Goal: Task Accomplishment & Management: Manage account settings

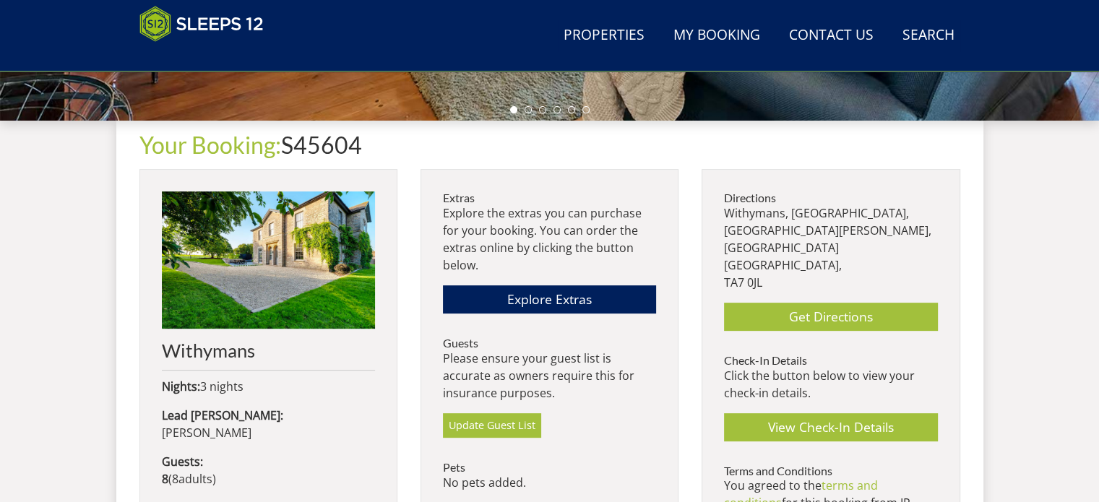
scroll to position [578, 0]
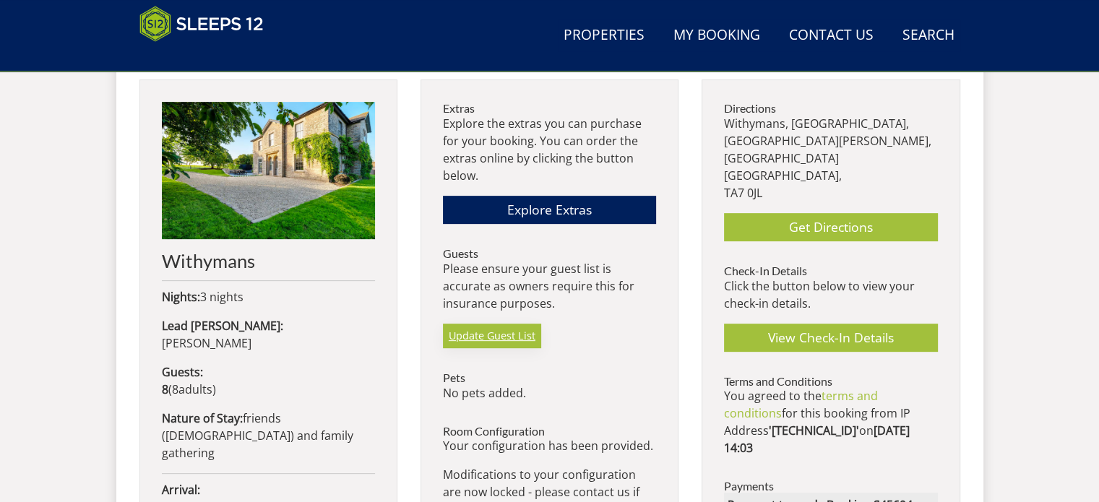
click at [471, 334] on link "Update Guest List" at bounding box center [492, 336] width 98 height 25
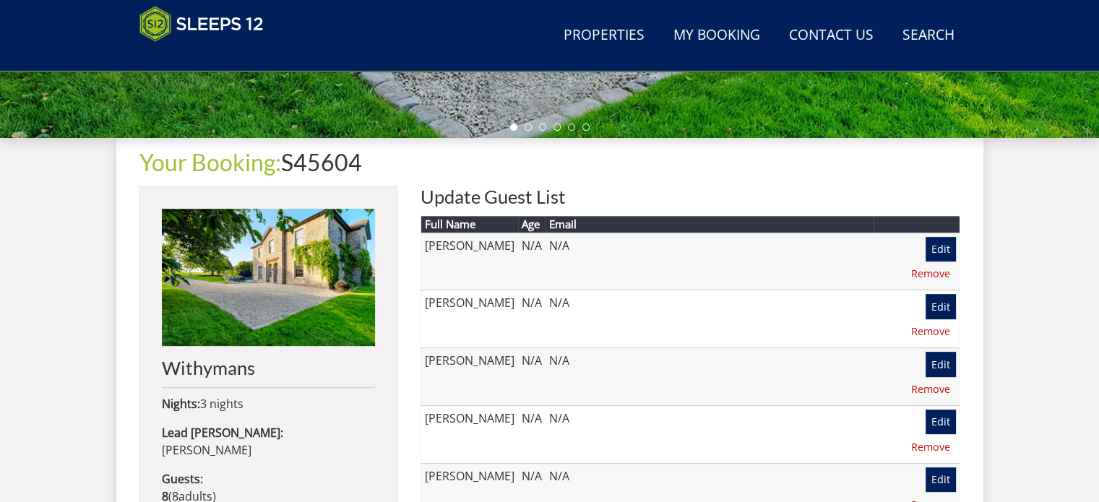
scroll to position [465, 0]
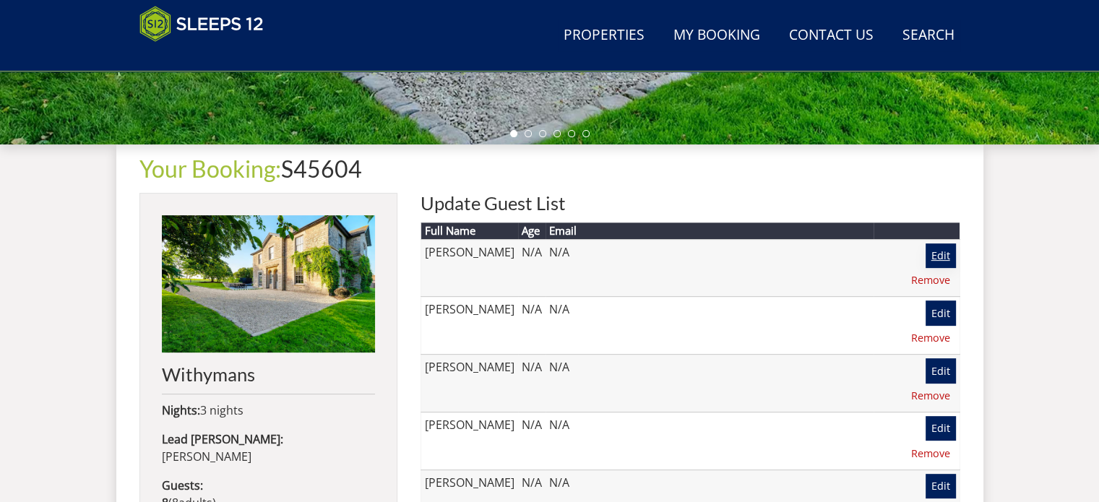
click at [926, 254] on link "Edit" at bounding box center [941, 256] width 30 height 25
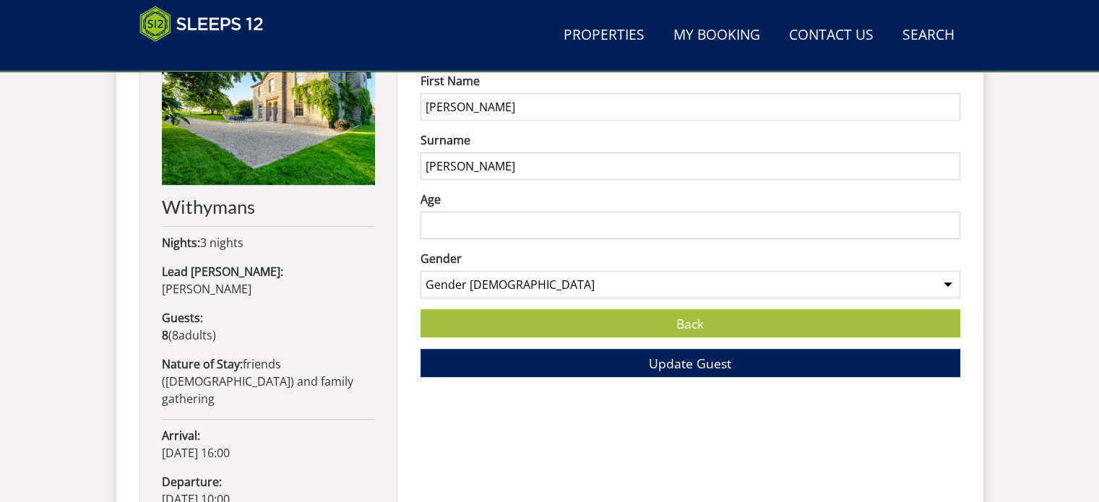
scroll to position [651, 0]
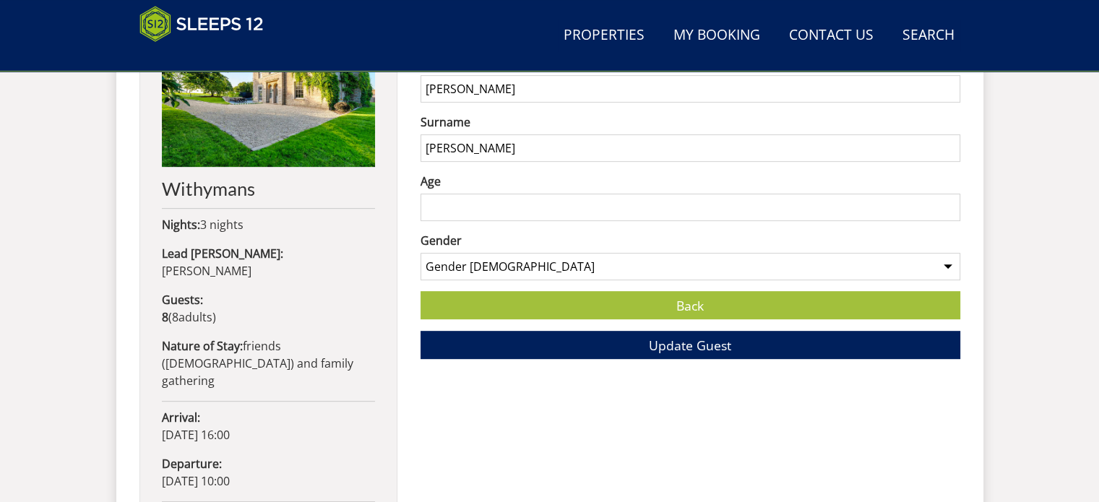
click at [487, 210] on input "Age" at bounding box center [691, 207] width 540 height 27
type input "59"
click at [700, 346] on span "Update Guest" at bounding box center [690, 345] width 82 height 17
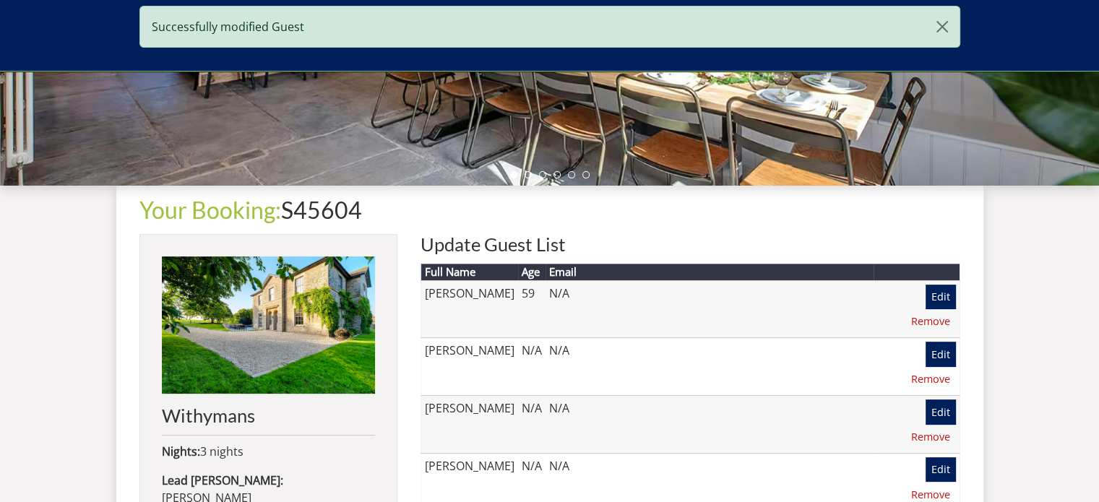
scroll to position [434, 0]
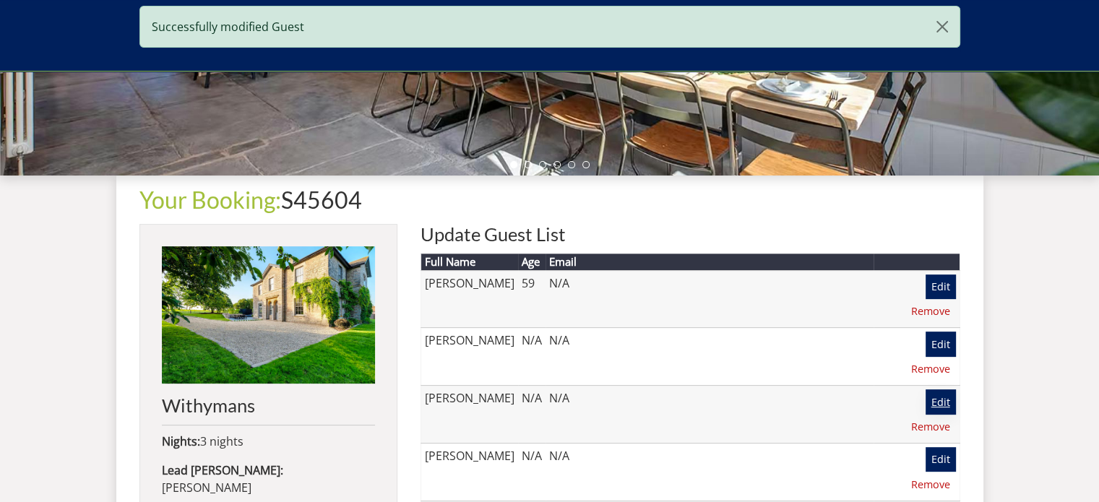
click at [926, 390] on link "Edit" at bounding box center [941, 402] width 30 height 25
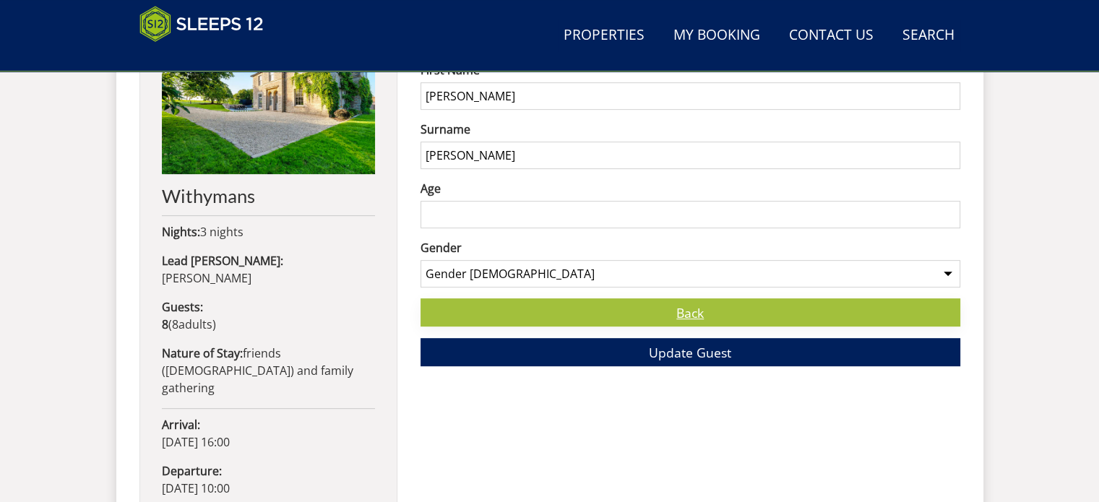
scroll to position [651, 0]
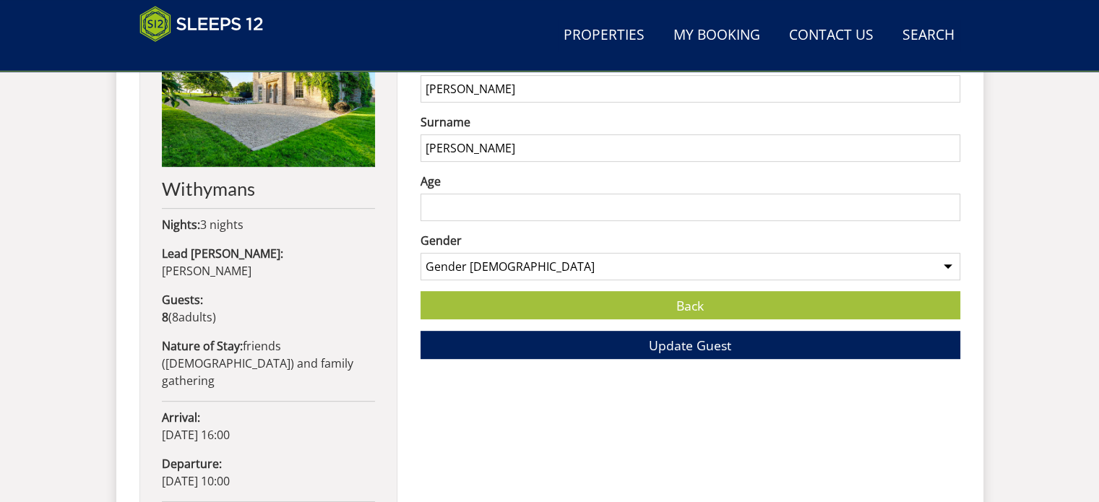
click at [435, 211] on input "Age" at bounding box center [691, 207] width 540 height 27
type input "49"
click at [638, 343] on button "Update Guest" at bounding box center [691, 345] width 540 height 28
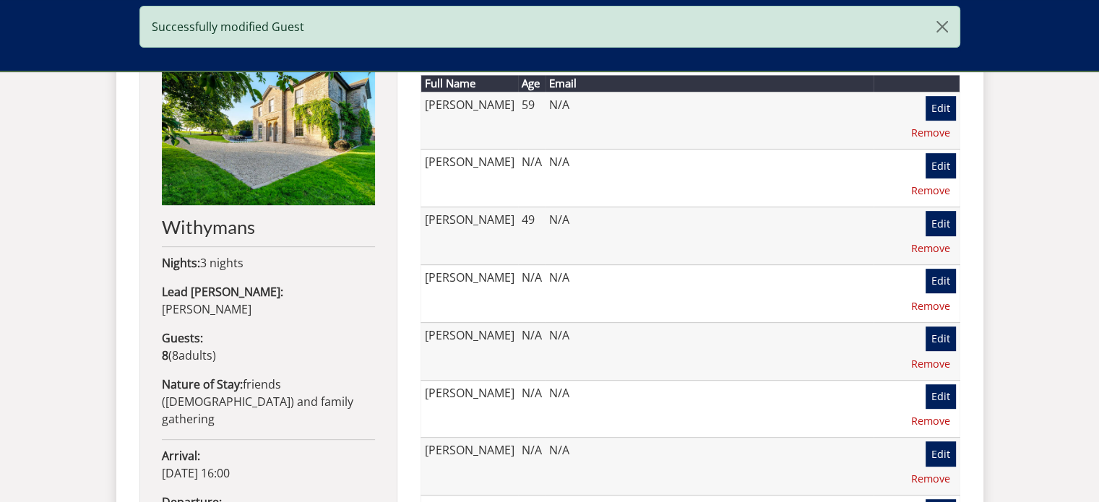
scroll to position [651, 0]
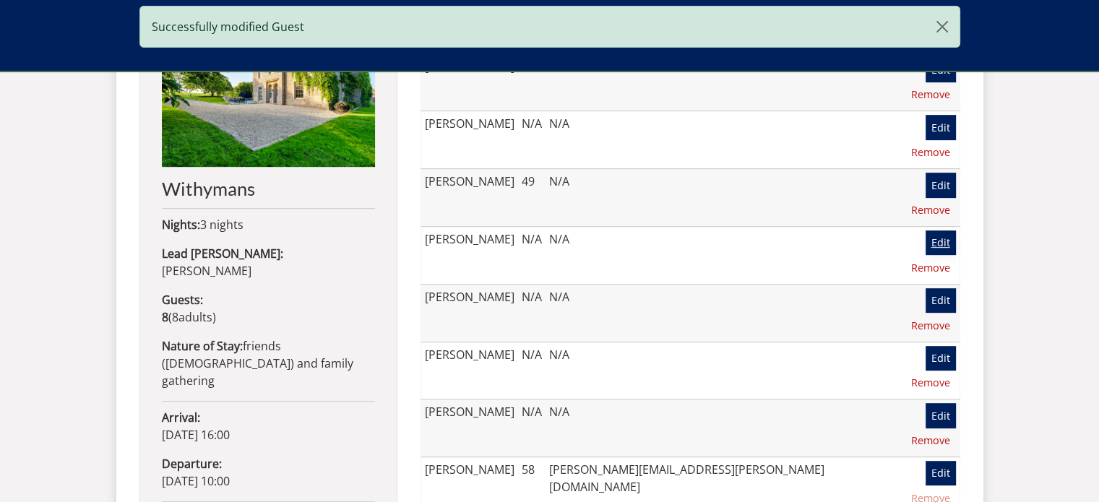
click at [926, 231] on link "Edit" at bounding box center [941, 243] width 30 height 25
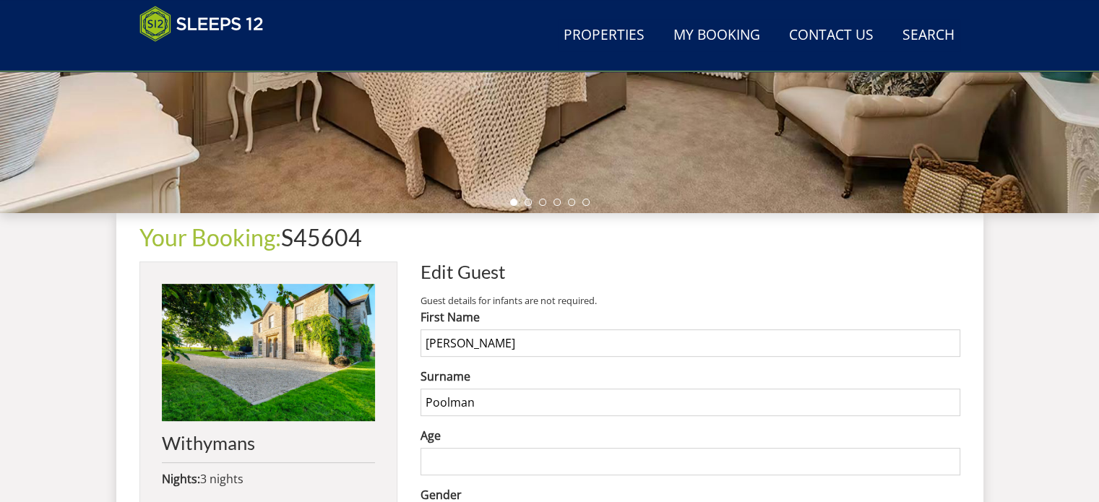
scroll to position [578, 0]
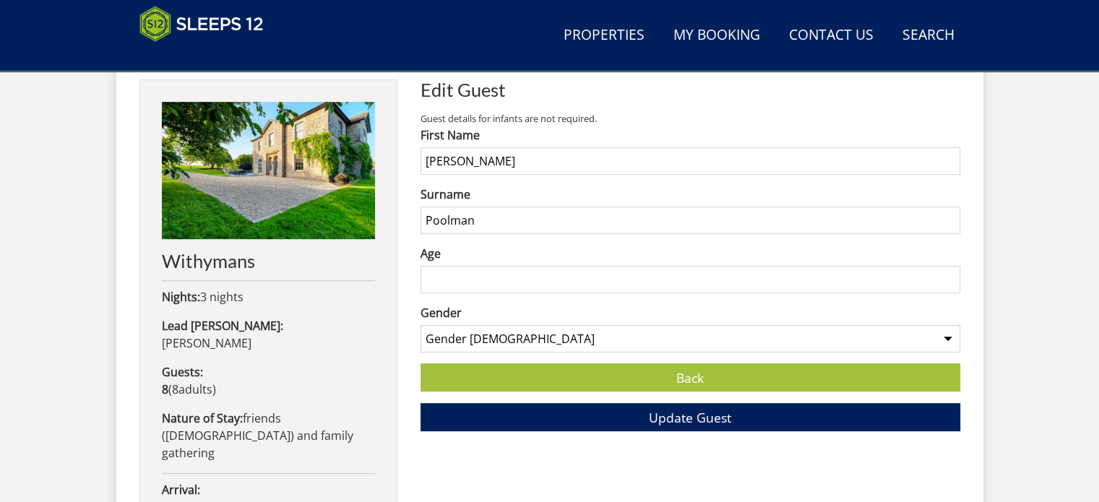
click at [449, 283] on input "Age" at bounding box center [691, 279] width 540 height 27
type input "61"
click at [604, 412] on button "Update Guest" at bounding box center [691, 417] width 540 height 28
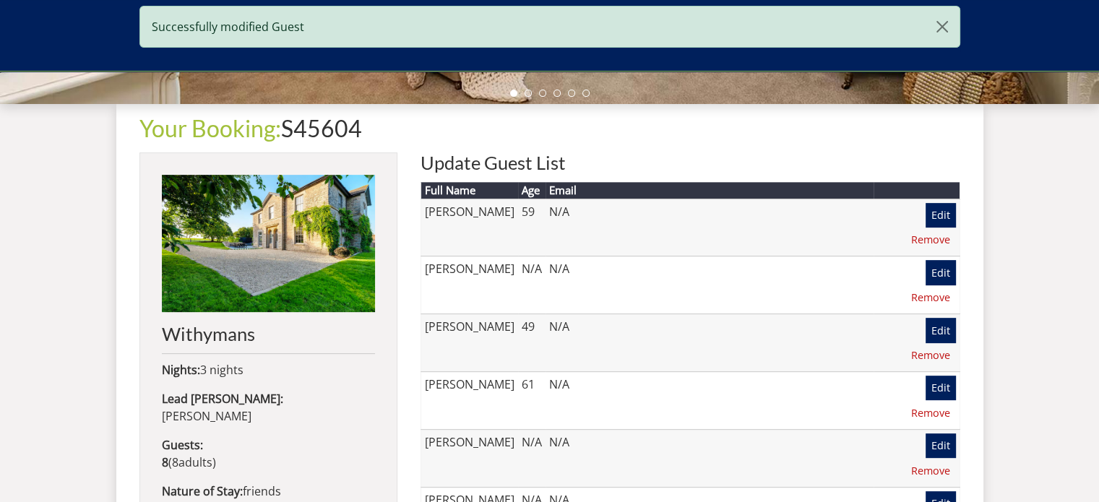
scroll to position [506, 0]
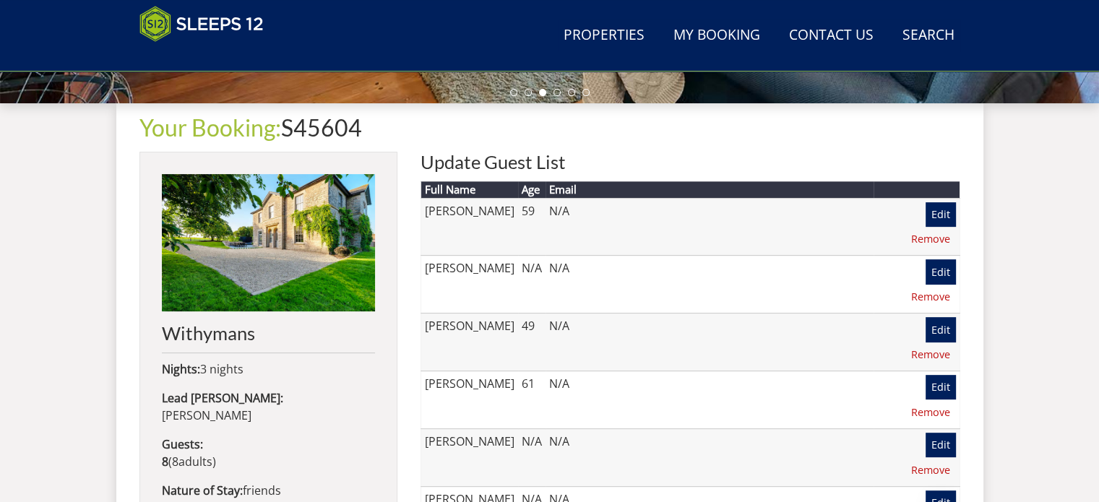
click at [926, 491] on link "Edit" at bounding box center [941, 503] width 30 height 25
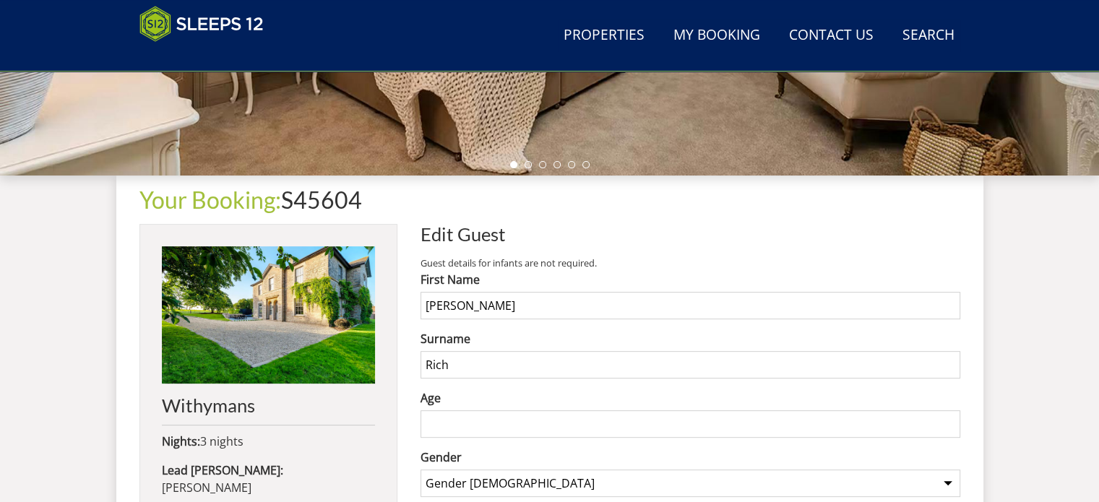
scroll to position [578, 0]
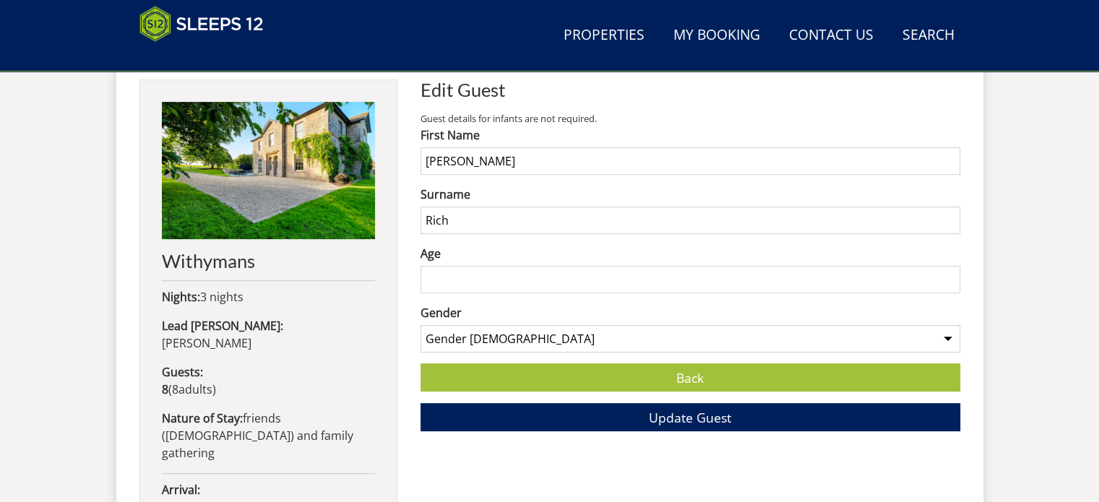
click at [444, 282] on input "Age" at bounding box center [691, 279] width 540 height 27
type input "59"
click at [672, 411] on span "Update Guest" at bounding box center [690, 417] width 82 height 17
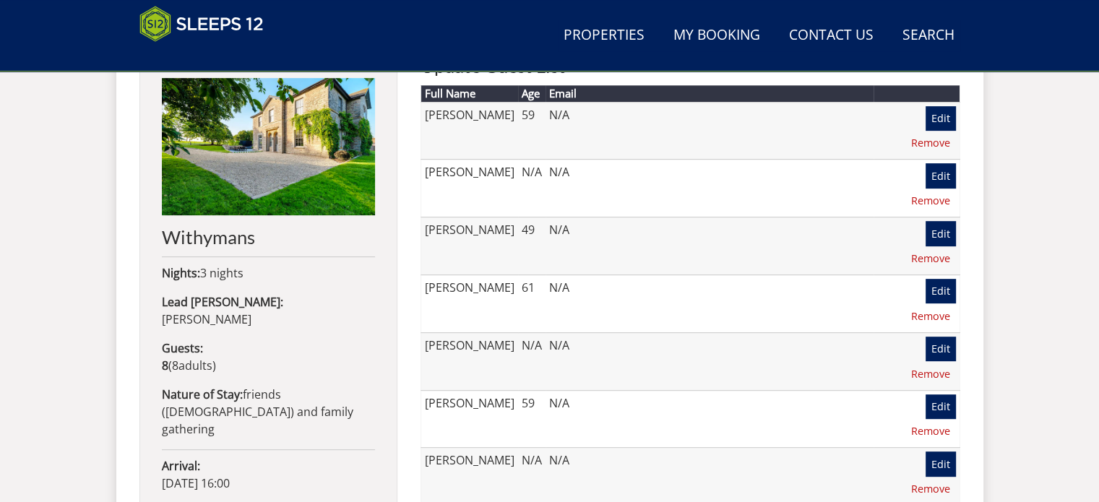
scroll to position [578, 0]
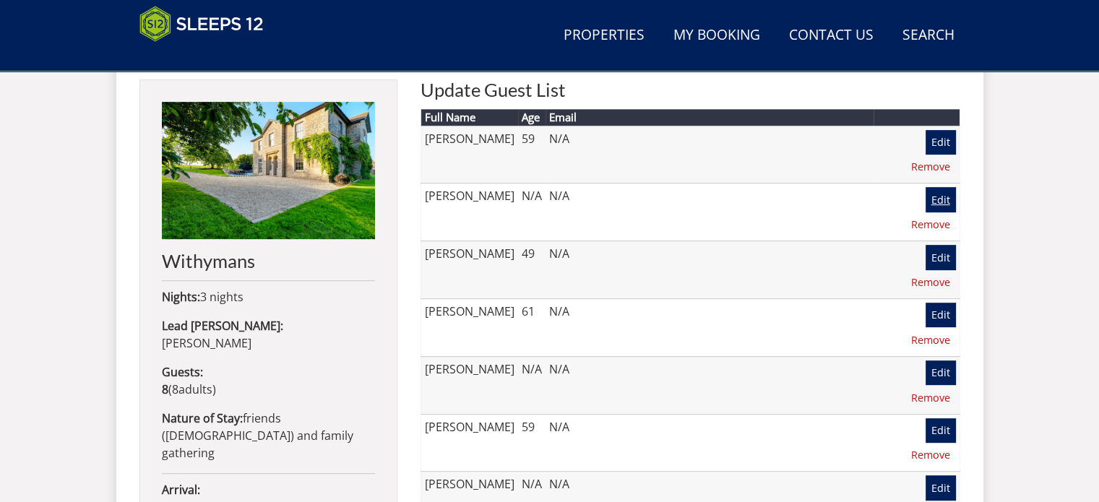
click at [926, 187] on link "Edit" at bounding box center [941, 199] width 30 height 25
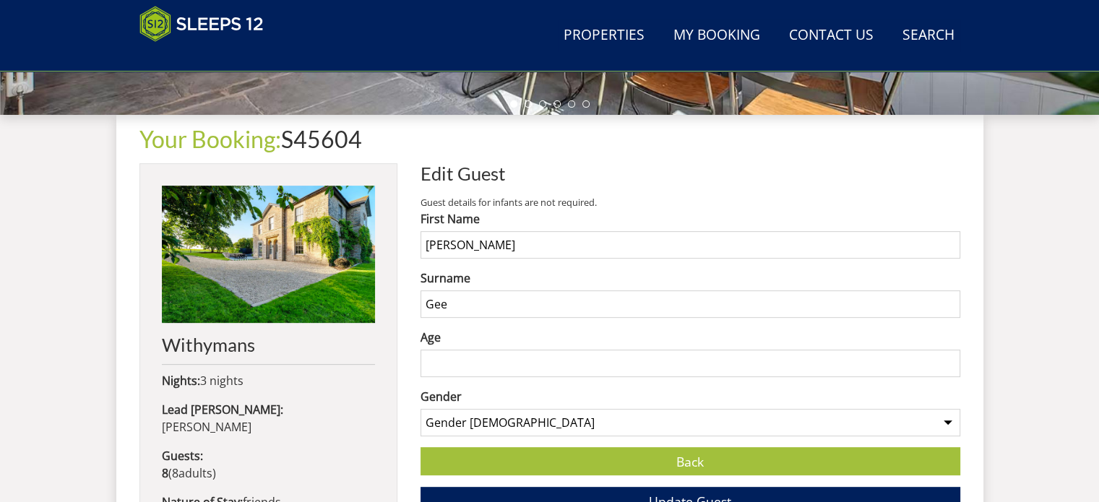
scroll to position [506, 0]
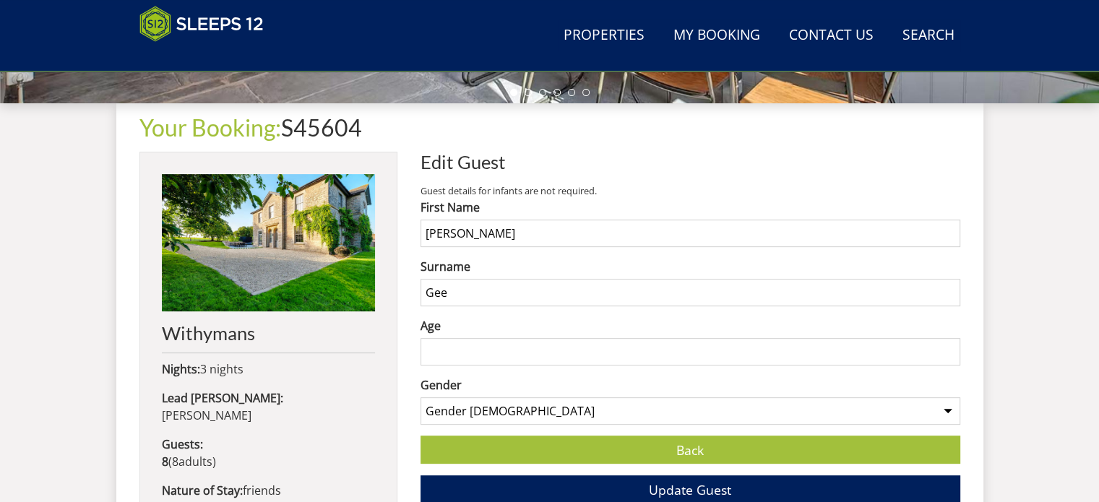
click at [445, 353] on input "Age" at bounding box center [691, 351] width 540 height 27
type input "63"
click at [661, 489] on span "Update Guest" at bounding box center [690, 489] width 82 height 17
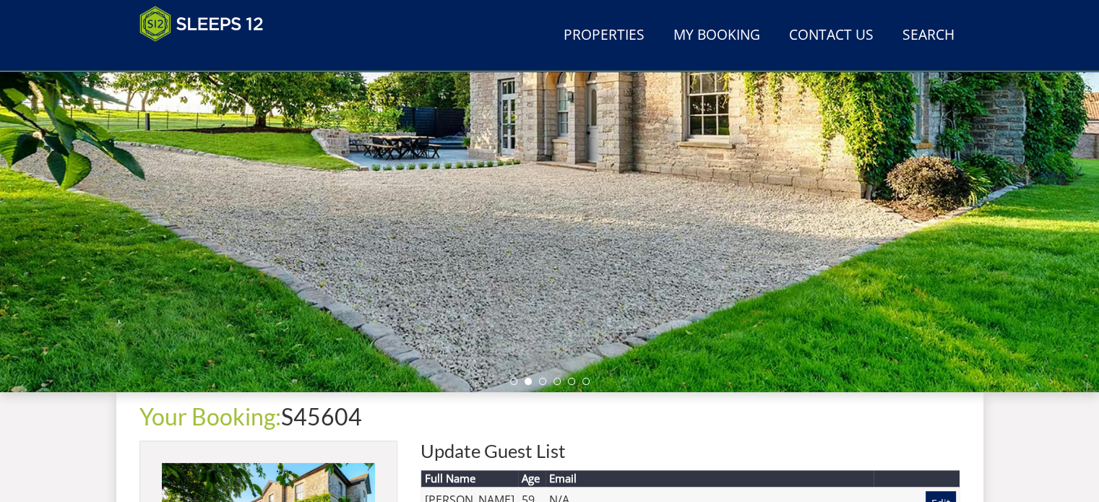
scroll to position [506, 0]
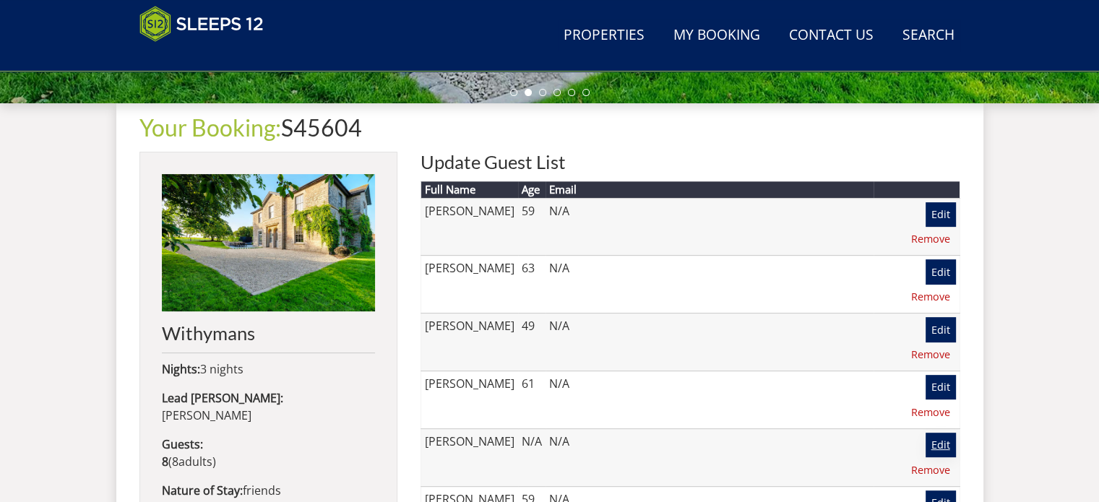
click at [926, 433] on link "Edit" at bounding box center [941, 445] width 30 height 25
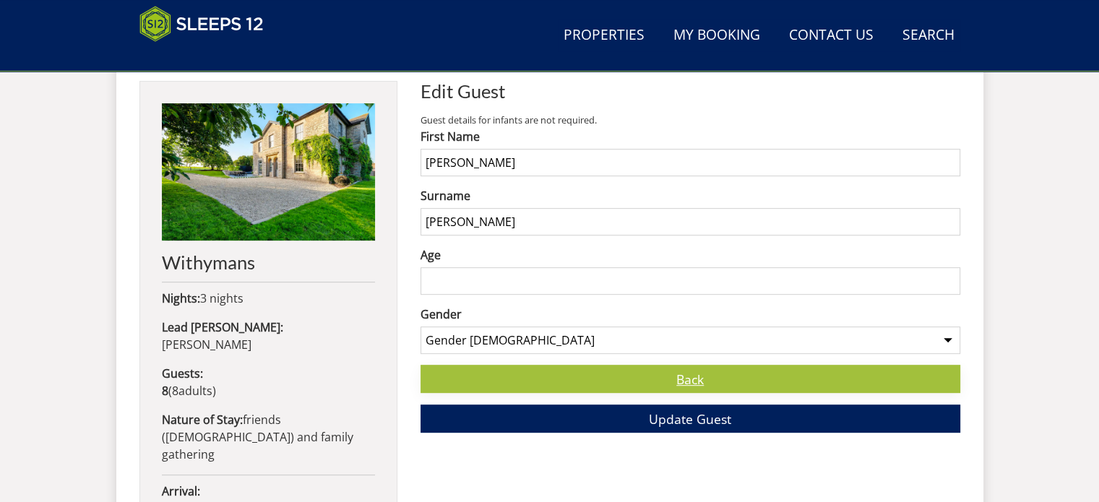
scroll to position [578, 0]
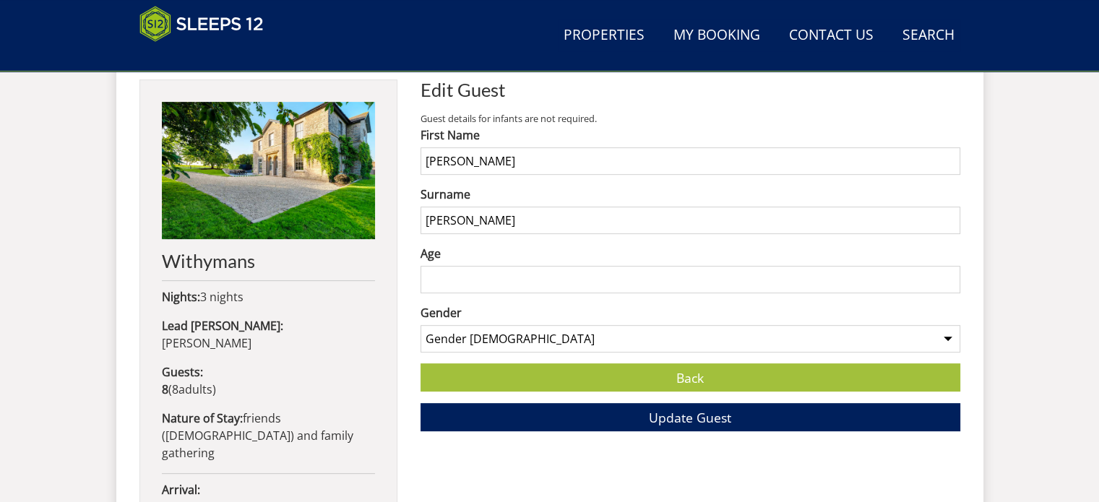
click at [463, 279] on input "Age" at bounding box center [691, 279] width 540 height 27
type input "49"
click at [671, 419] on span "Update Guest" at bounding box center [690, 417] width 82 height 17
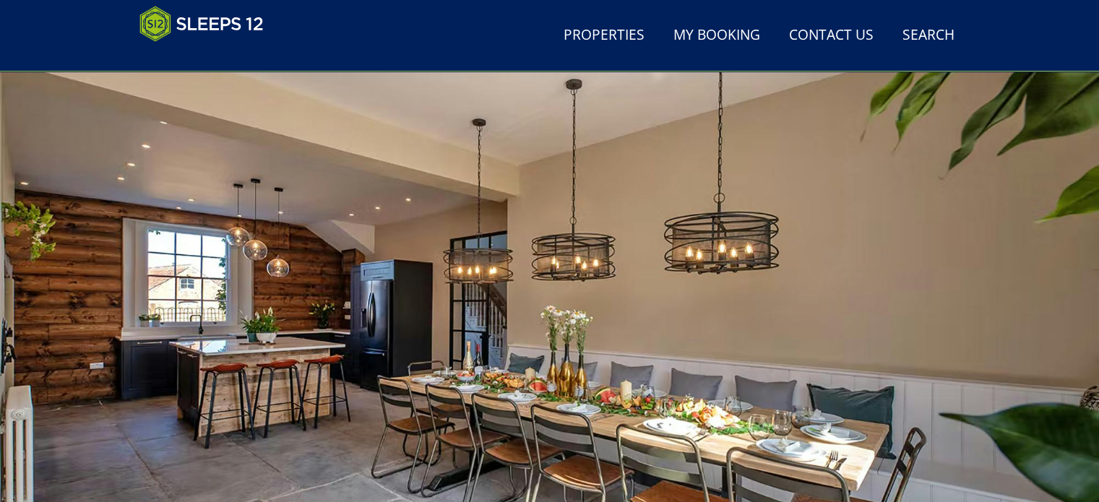
scroll to position [72, 0]
click at [729, 33] on link "My Booking" at bounding box center [717, 36] width 98 height 33
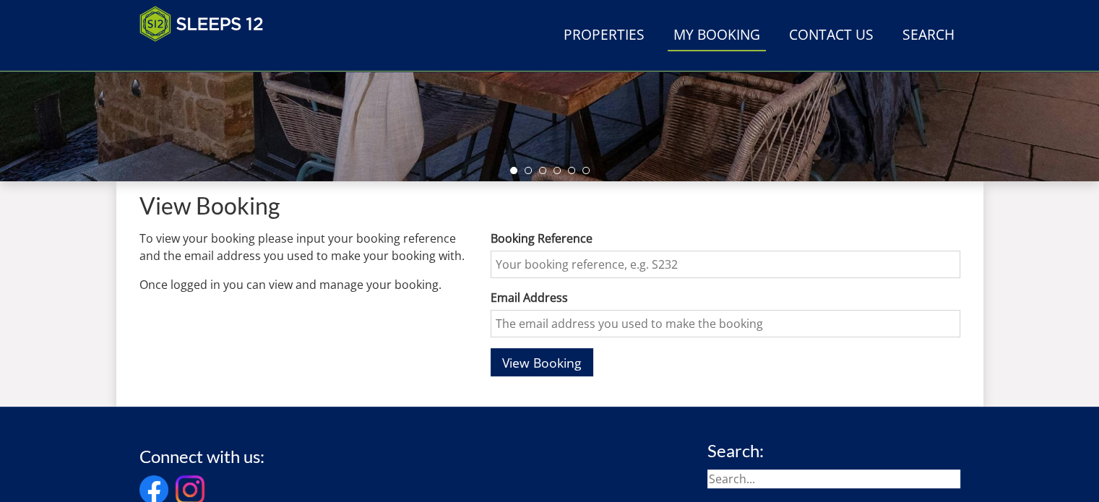
scroll to position [434, 0]
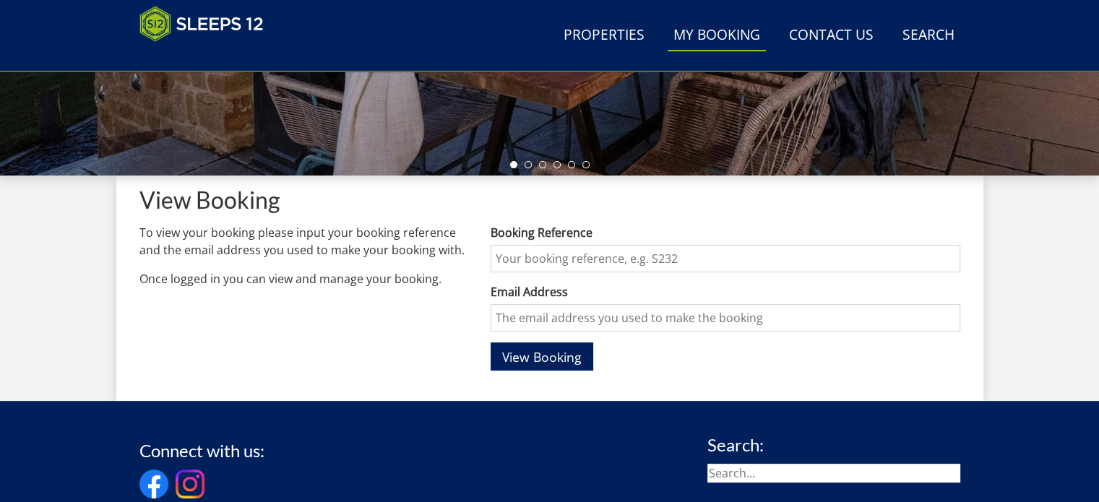
click at [590, 258] on input "Booking Reference" at bounding box center [725, 258] width 469 height 27
type input "S40707"
click at [567, 306] on input "Email Address" at bounding box center [725, 317] width 469 height 27
type input "[PERSON_NAME][EMAIL_ADDRESS][PERSON_NAME][DOMAIN_NAME]"
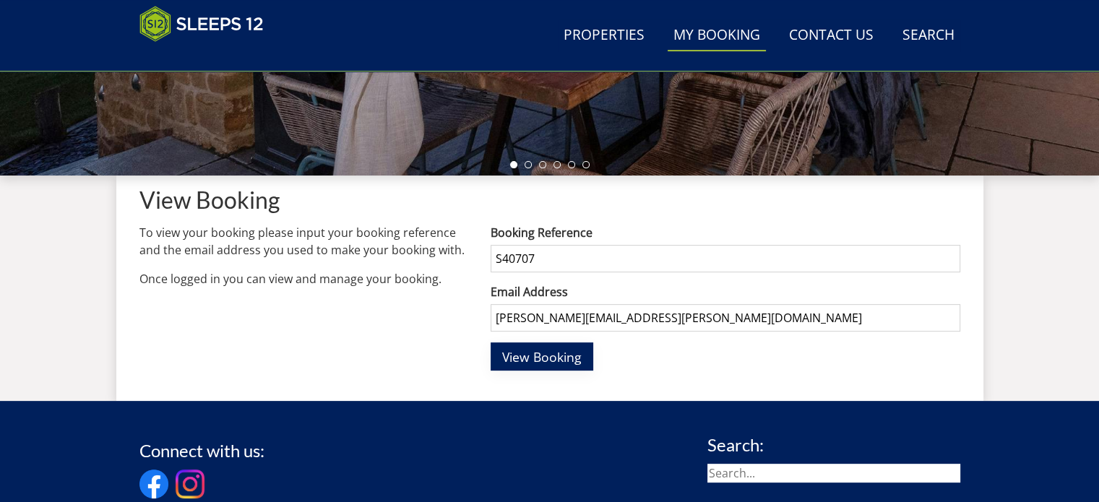
click at [541, 364] on span "View Booking" at bounding box center [542, 356] width 80 height 17
